Goal: Navigation & Orientation: Understand site structure

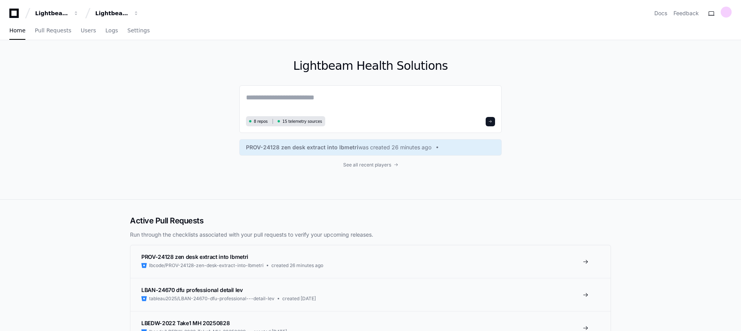
click at [12, 17] on icon at bounding box center [13, 13] width 9 height 9
click at [13, 14] on icon at bounding box center [14, 13] width 16 height 9
